Goal: Task Accomplishment & Management: Use online tool/utility

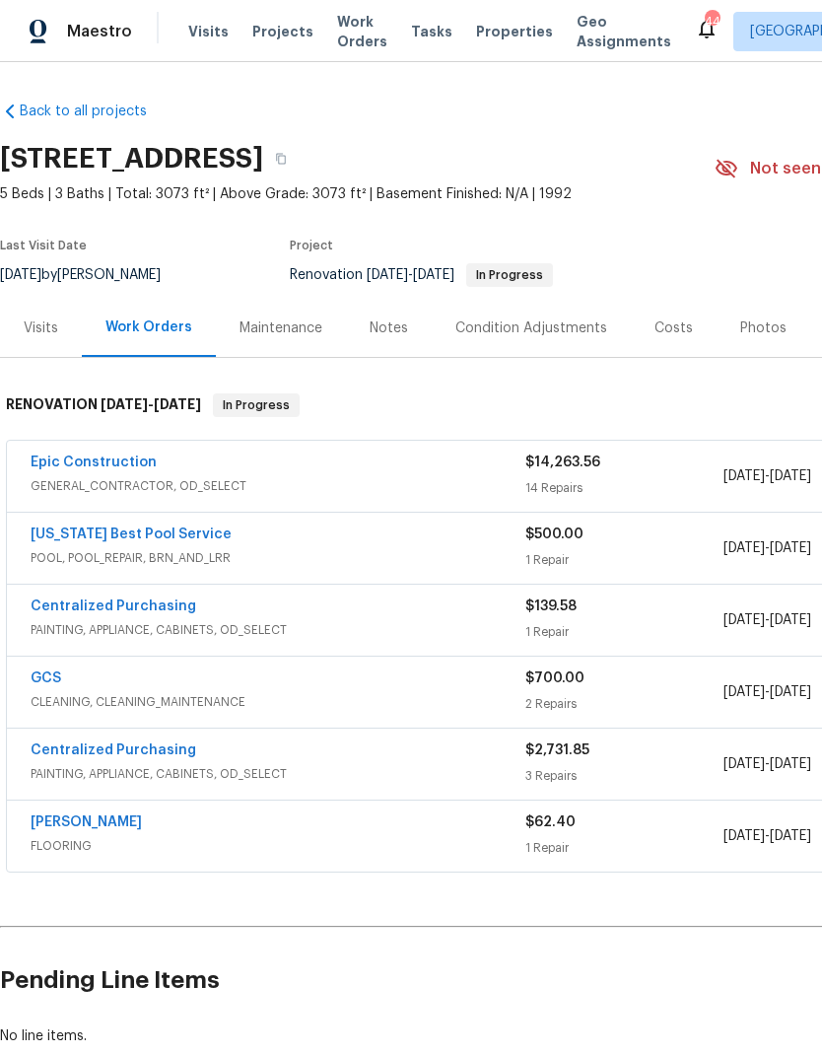
scroll to position [0, -1]
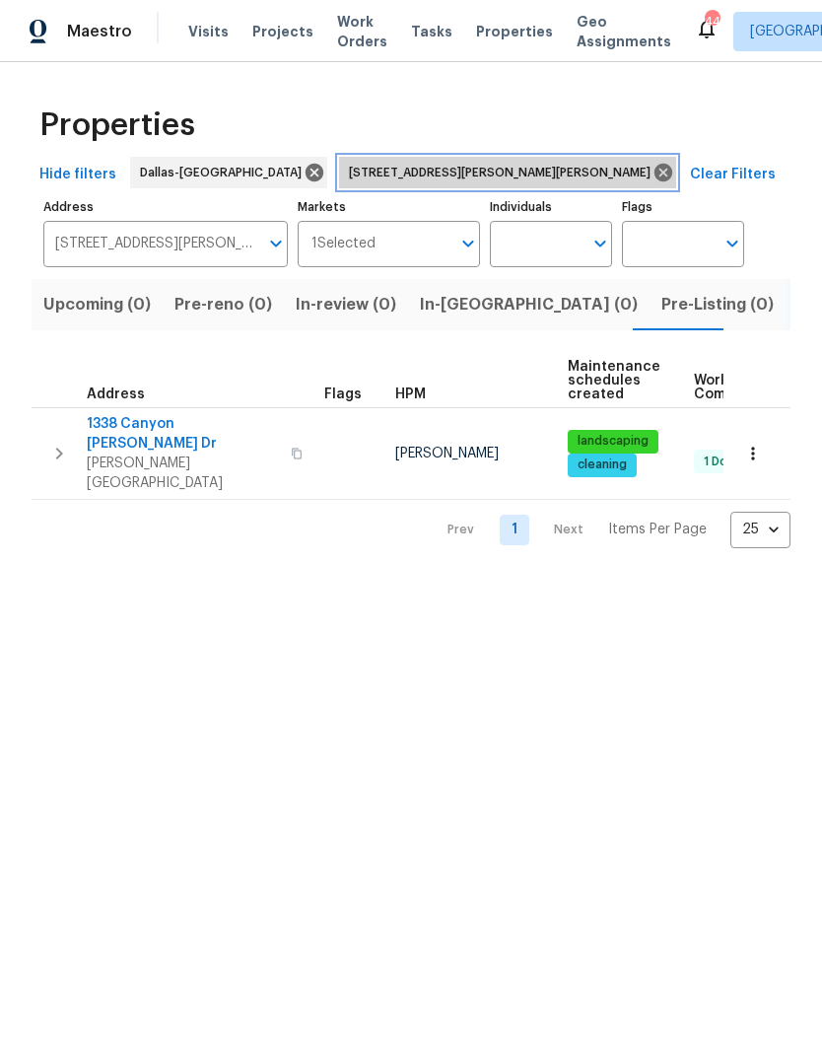
click at [655, 169] on icon at bounding box center [664, 173] width 18 height 18
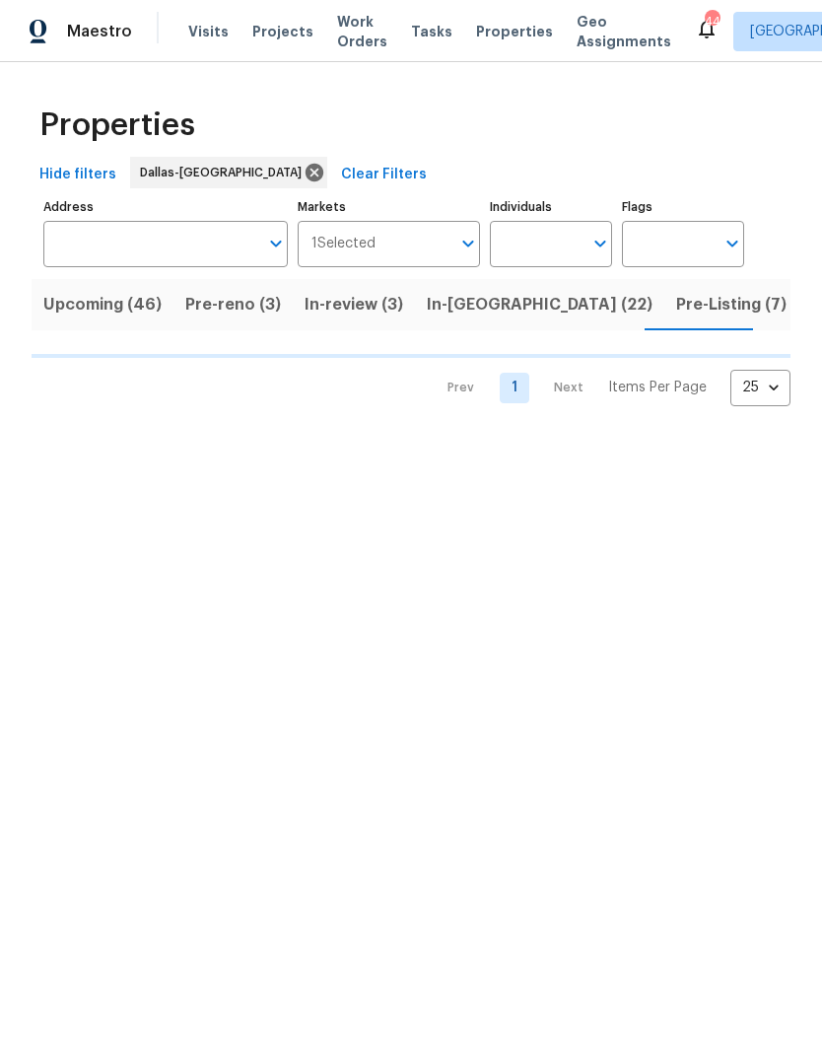
click at [164, 241] on input "Address" at bounding box center [150, 244] width 215 height 46
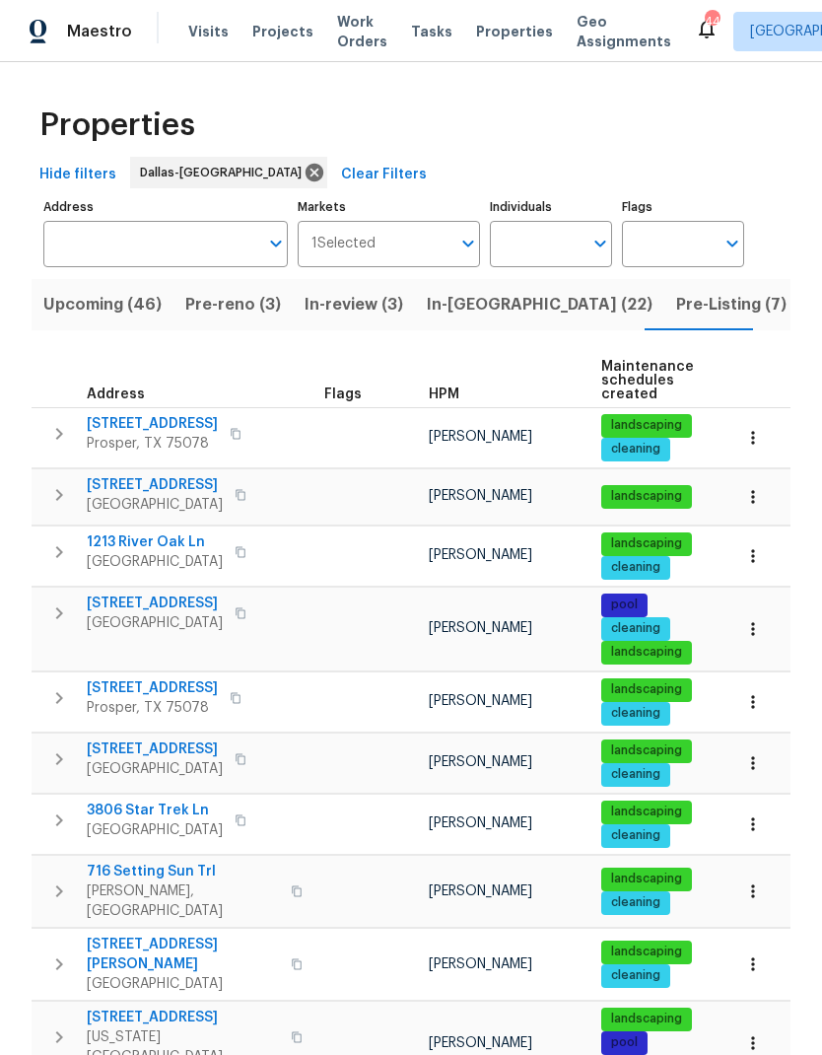
click at [597, 807] on td "landscaping cleaning" at bounding box center [656, 824] width 126 height 60
click at [164, 221] on input "Address" at bounding box center [150, 244] width 215 height 46
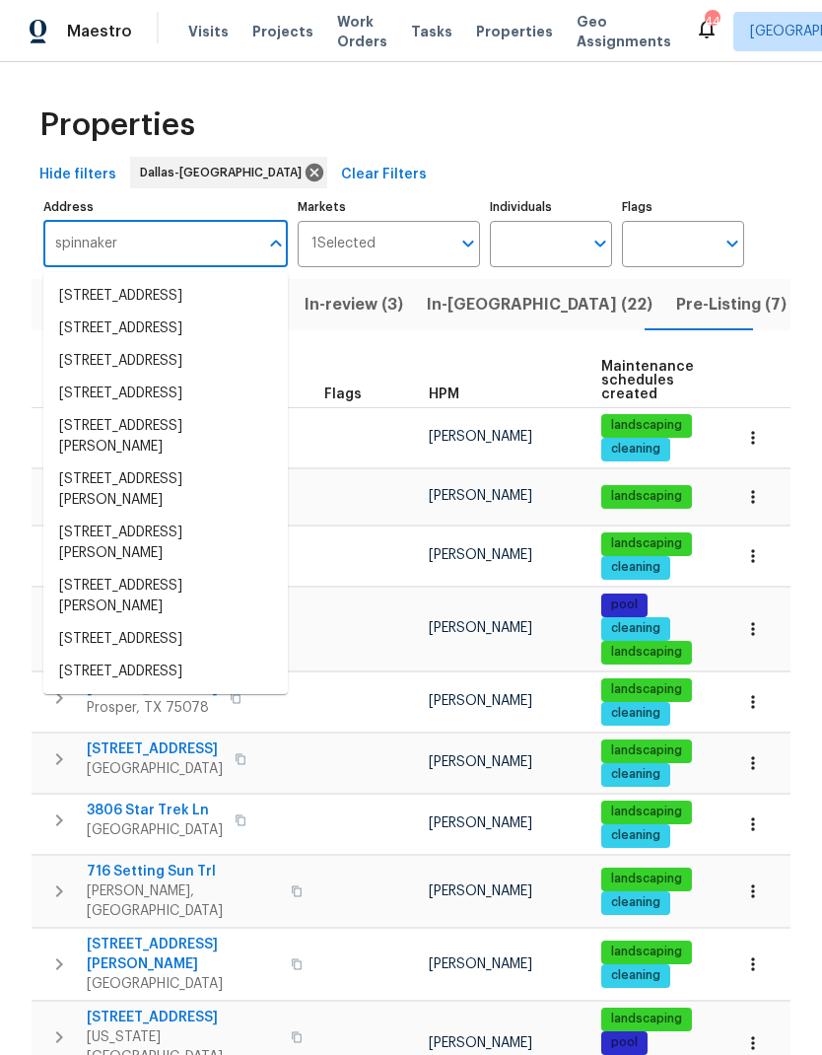
click at [56, 244] on input "spinnaker" at bounding box center [150, 244] width 215 height 46
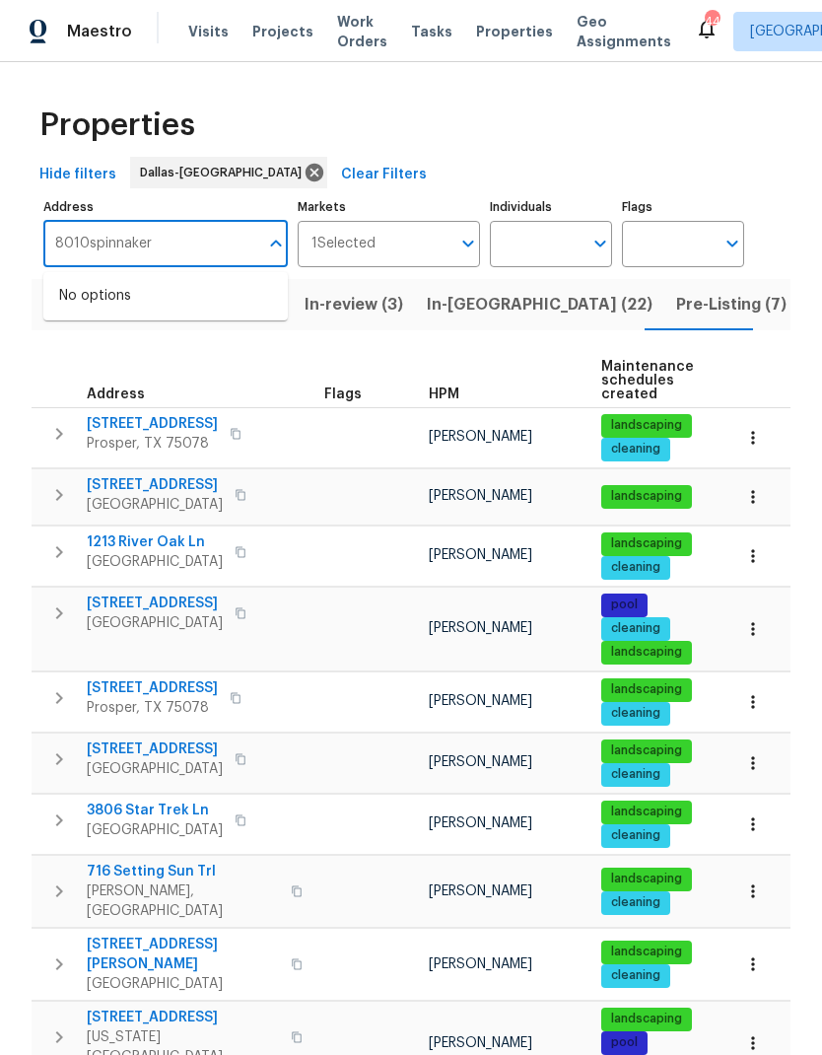
type input "8010 spinnaker"
click at [116, 301] on li "[STREET_ADDRESS]" at bounding box center [165, 296] width 244 height 33
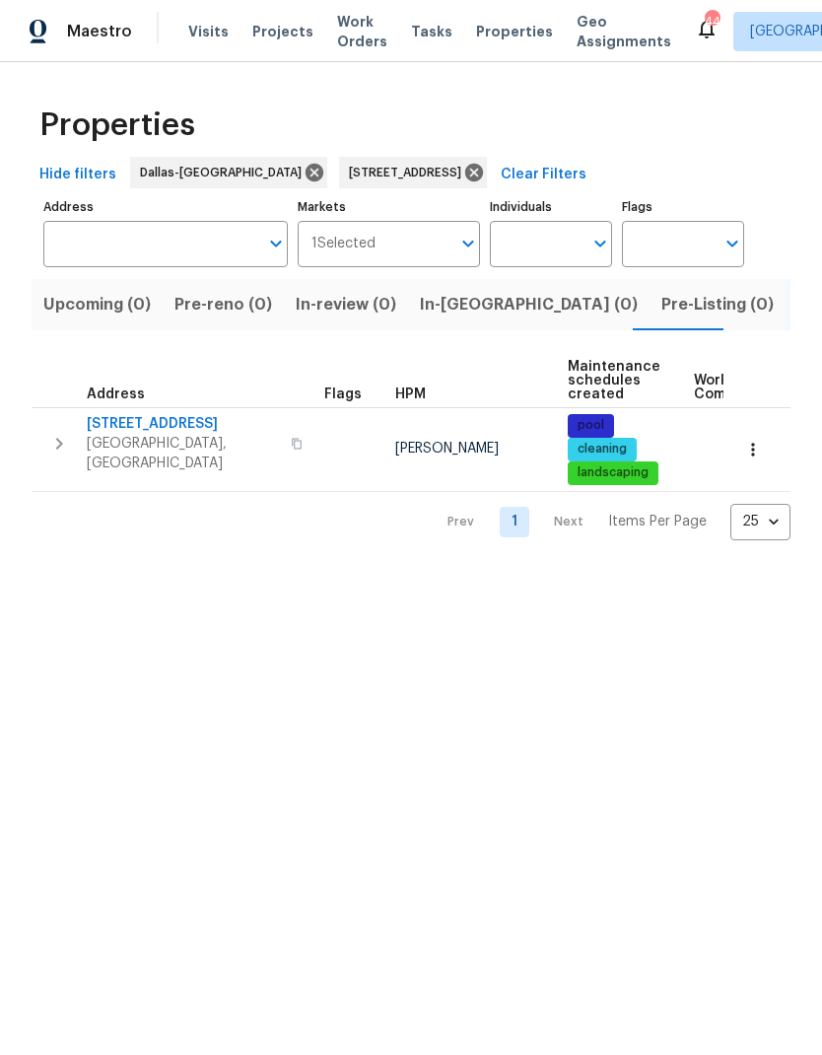
type input "[STREET_ADDRESS]"
click at [758, 446] on icon "button" at bounding box center [753, 450] width 20 height 20
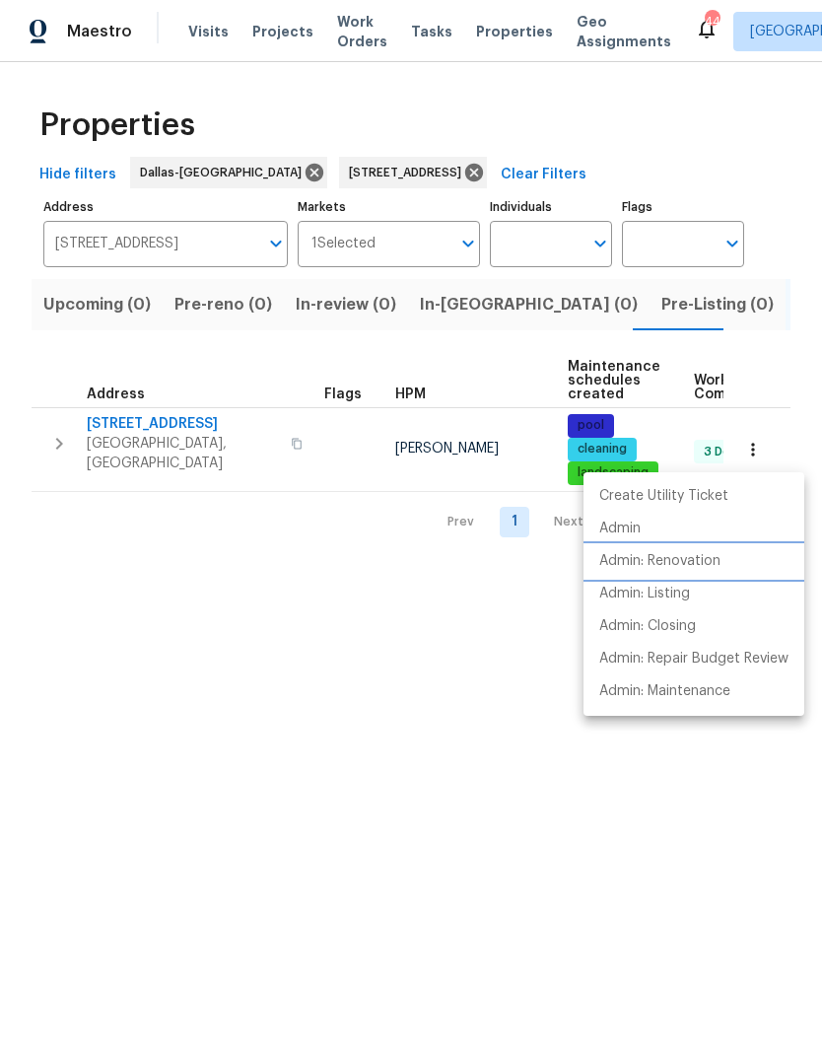
click at [692, 566] on p "Admin: Renovation" at bounding box center [659, 561] width 121 height 21
click at [678, 874] on div at bounding box center [411, 527] width 822 height 1055
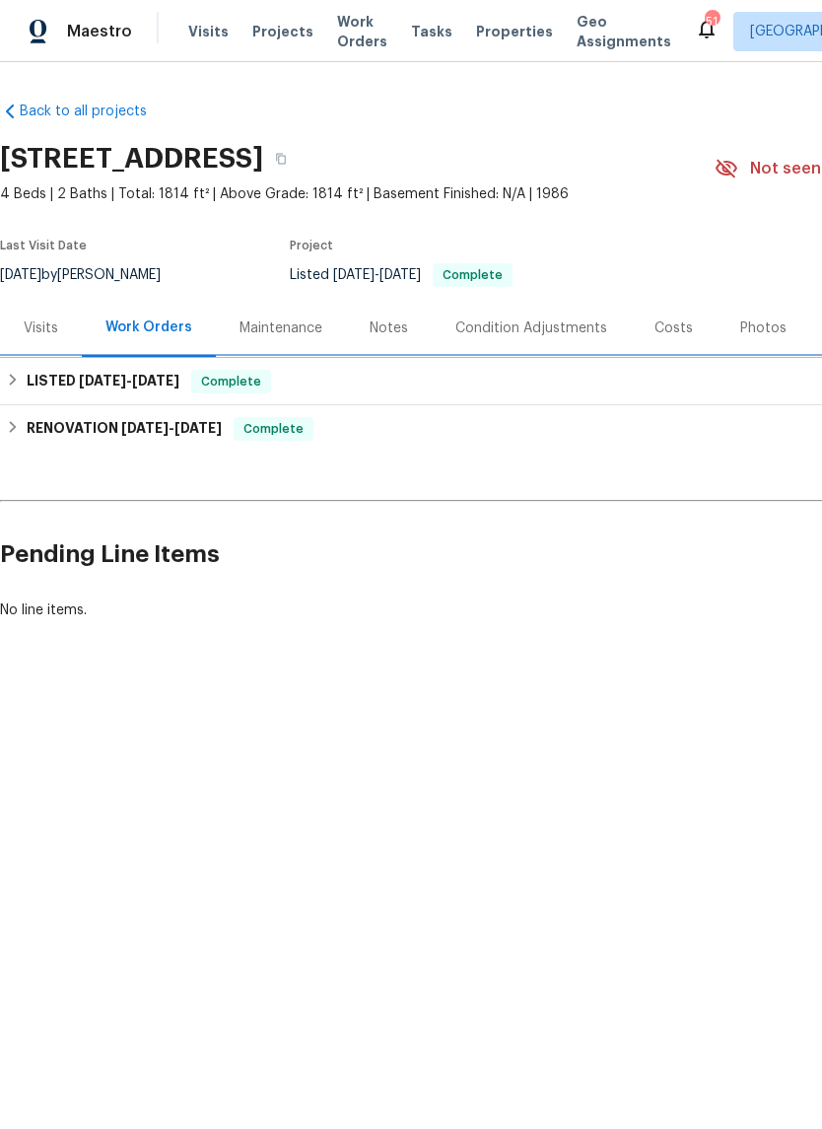
click at [46, 376] on h6 "LISTED 9/13/25 - 9/15/25" at bounding box center [103, 382] width 153 height 24
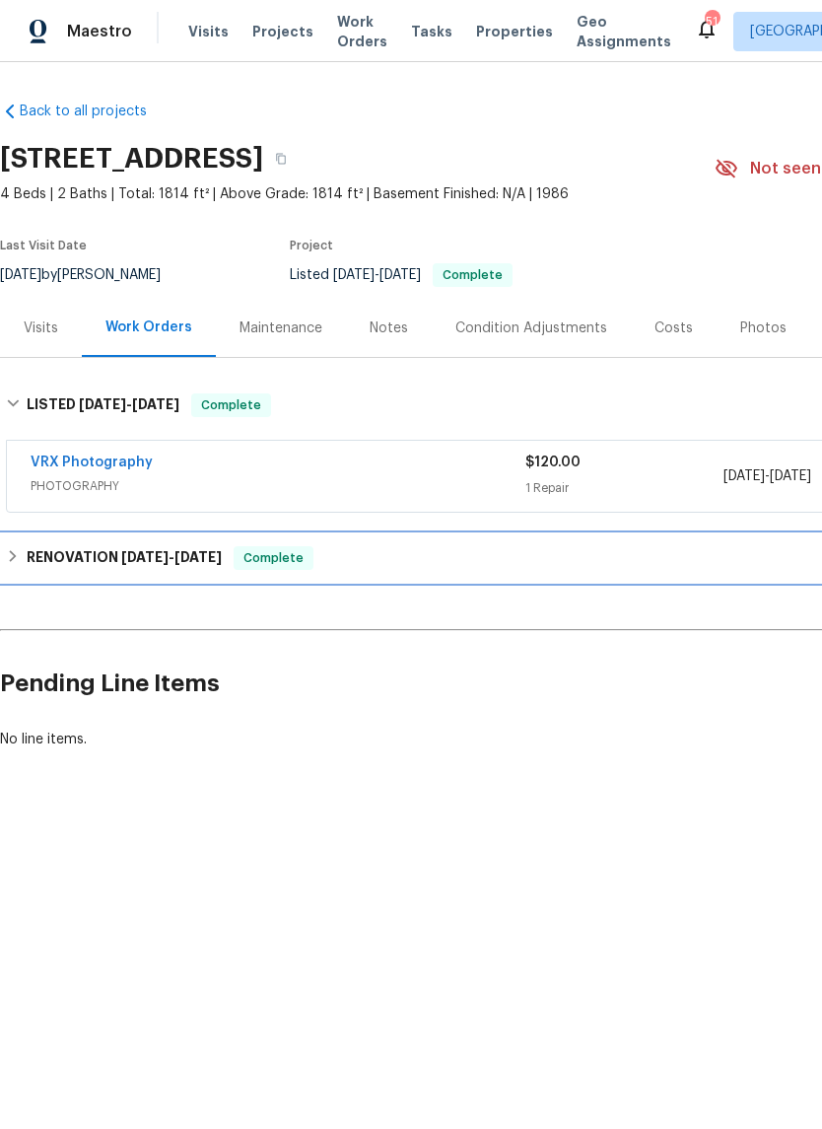
click at [71, 561] on h6 "RENOVATION 8/29/25 - 9/9/25" at bounding box center [124, 558] width 195 height 24
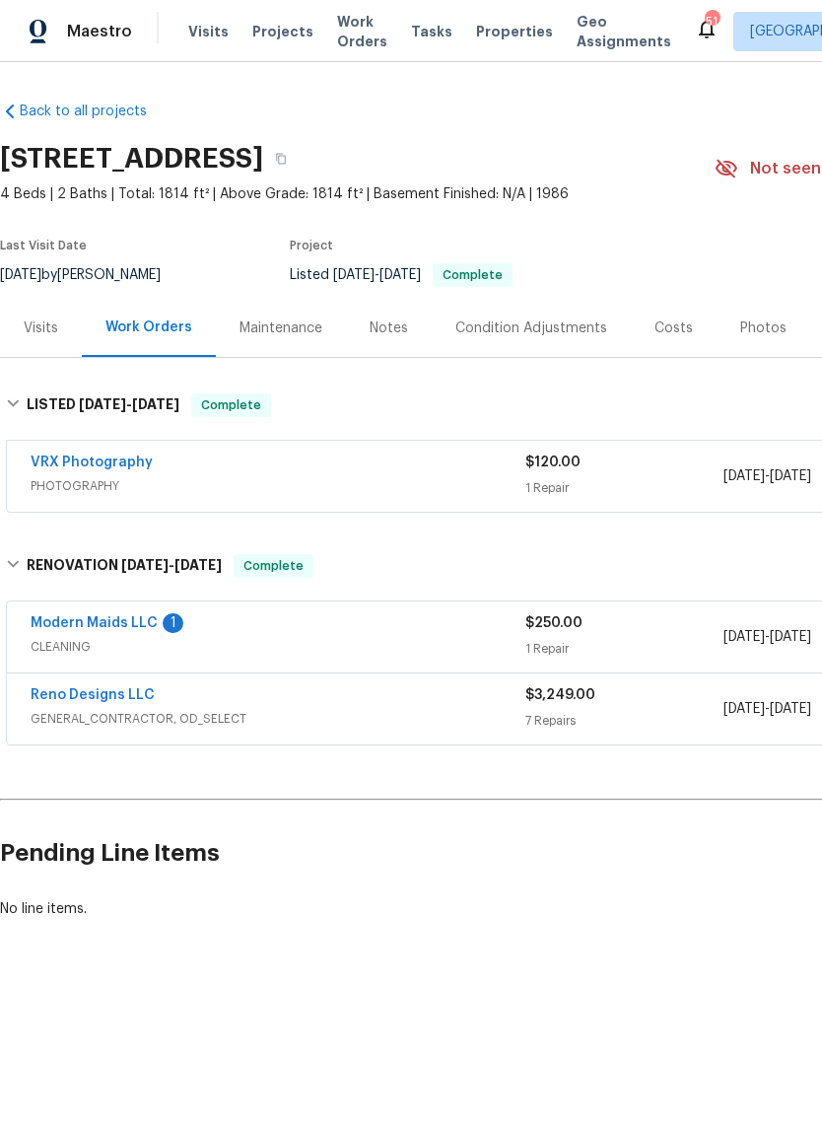
click at [108, 697] on link "Reno Designs LLC" at bounding box center [93, 695] width 124 height 14
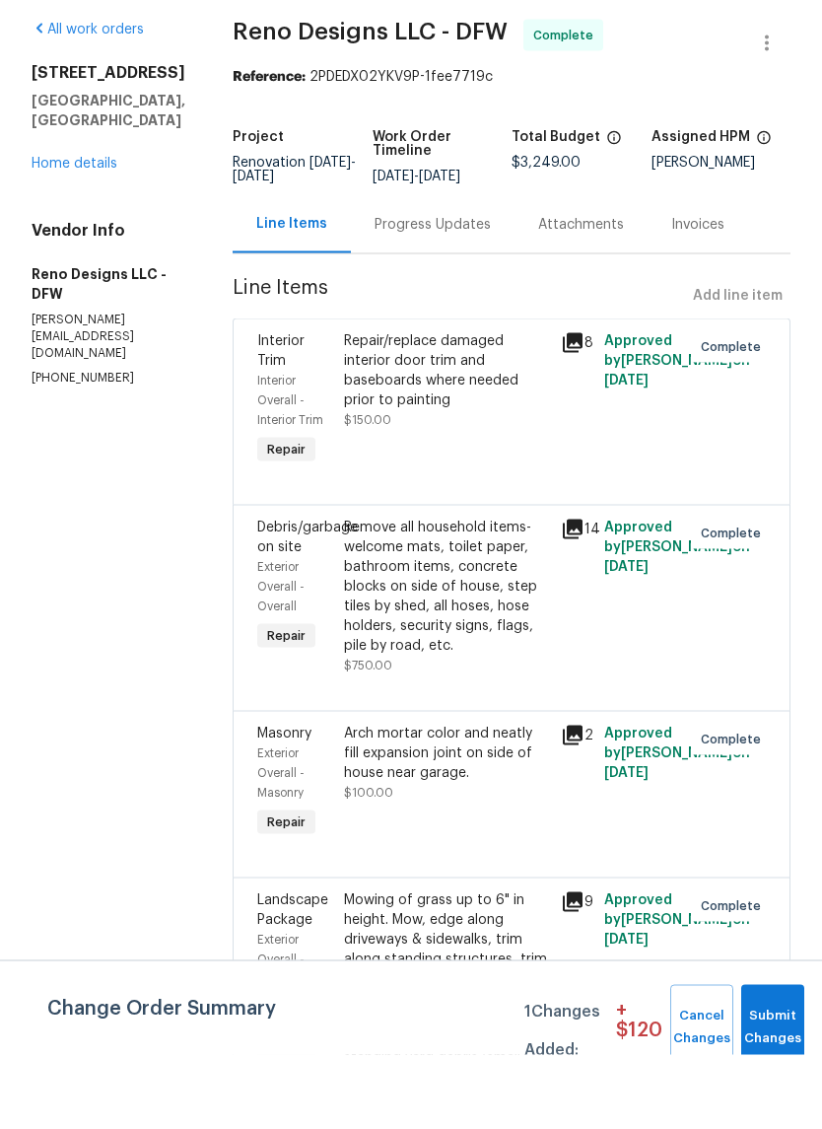
scroll to position [48, 0]
click at [430, 289] on div "Progress Updates" at bounding box center [433, 299] width 116 height 20
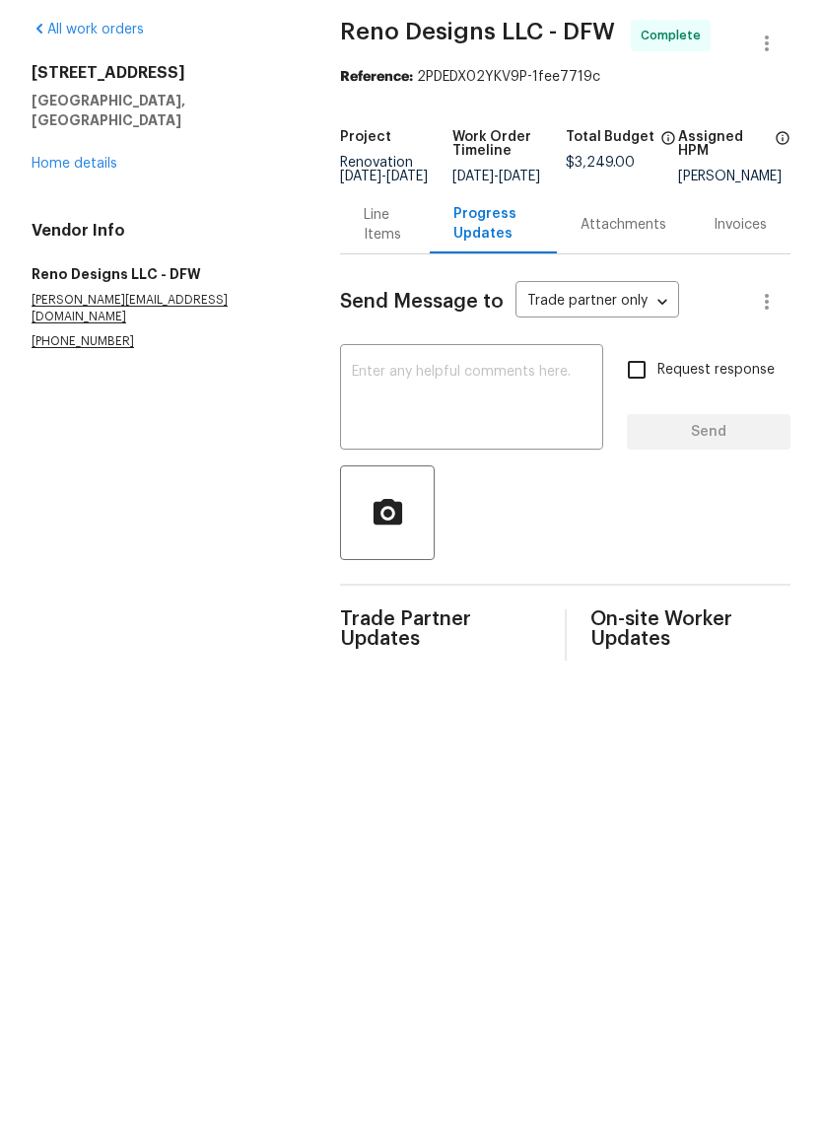
click at [374, 279] on div "Line Items" at bounding box center [385, 298] width 42 height 39
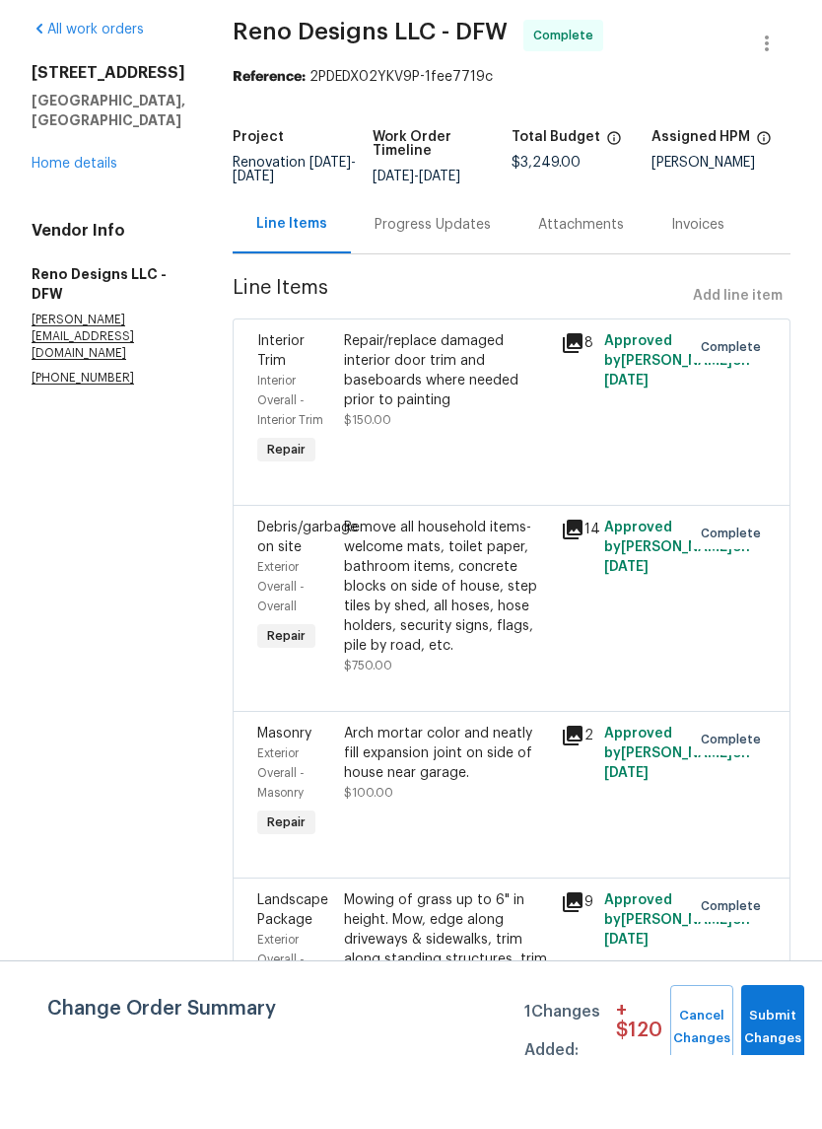
click at [71, 137] on div "8010 Spinnaker Cv Rowlett, TX 75089 Home details" at bounding box center [109, 192] width 154 height 110
click at [79, 231] on link "Home details" at bounding box center [75, 238] width 86 height 14
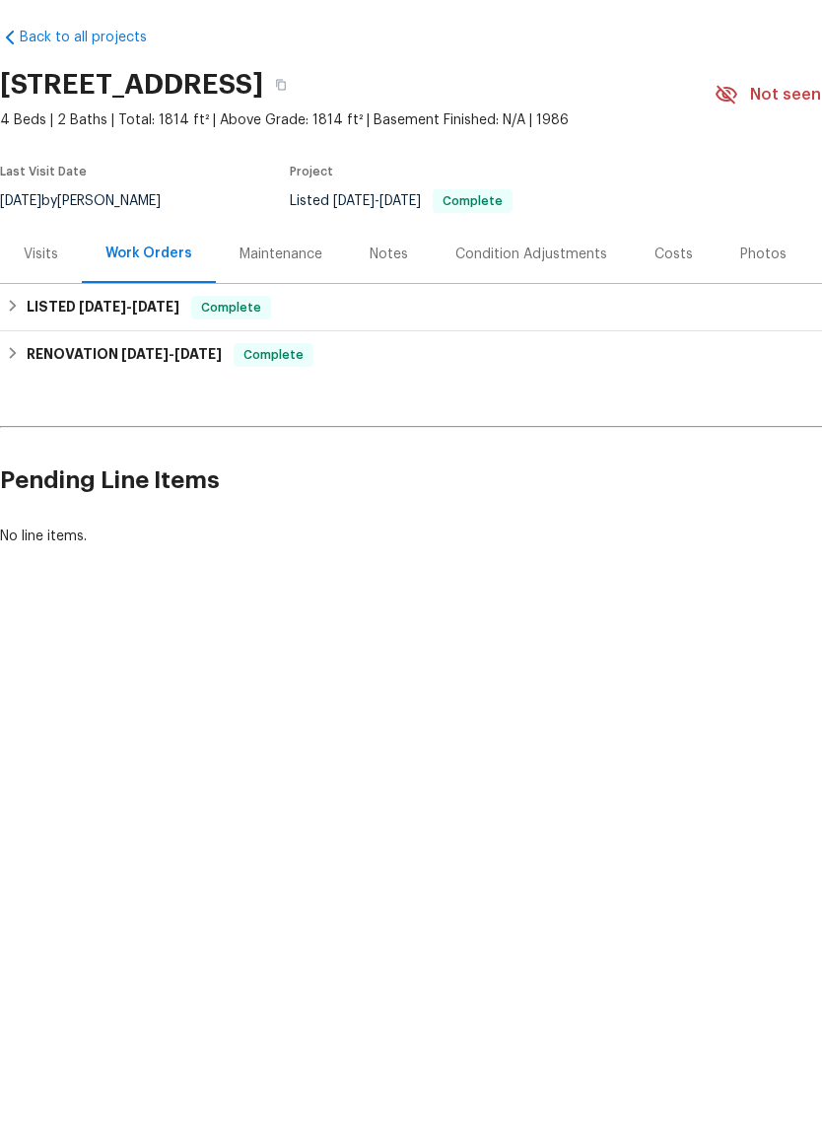
click at [35, 299] on div "Visits" at bounding box center [41, 328] width 82 height 58
